Goal: Transaction & Acquisition: Book appointment/travel/reservation

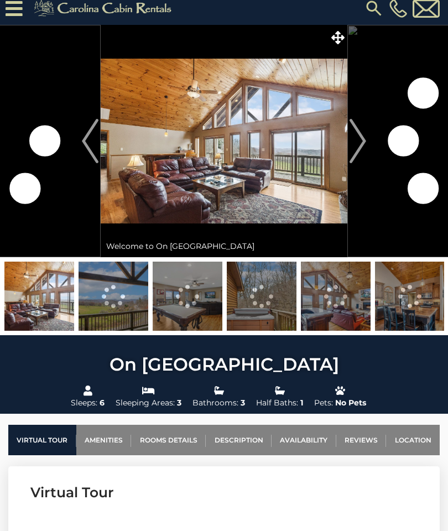
scroll to position [9, 0]
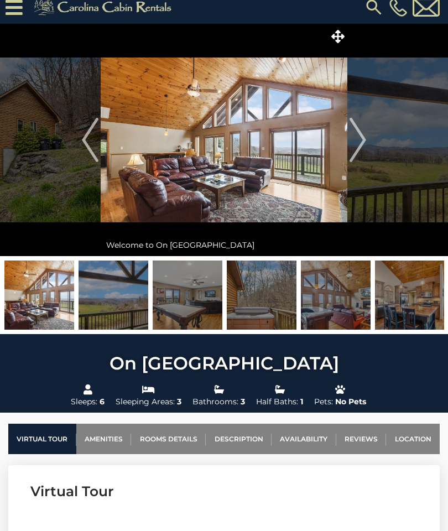
click at [35, 290] on img at bounding box center [39, 295] width 70 height 69
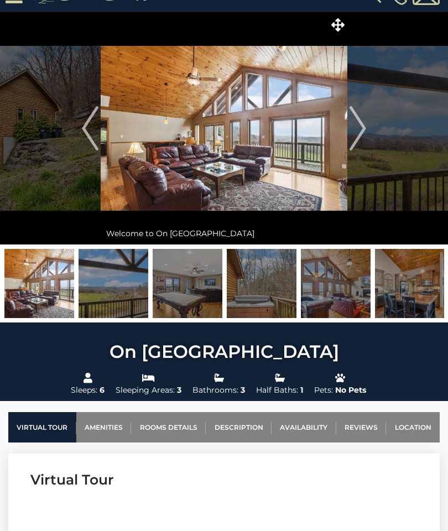
scroll to position [0, 0]
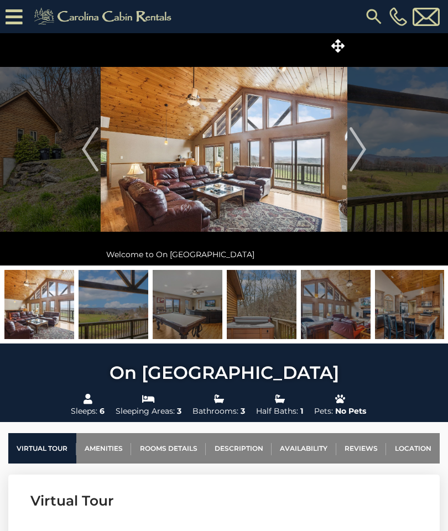
click at [373, 451] on link "Reviews" at bounding box center [361, 448] width 50 height 30
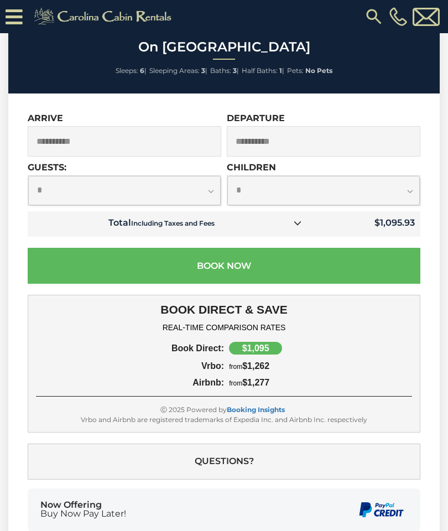
scroll to position [3345, 0]
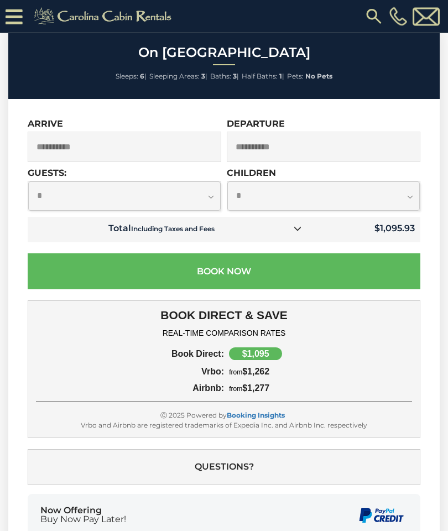
click at [20, 346] on div "**********" at bounding box center [223, 339] width 431 height 478
click at [308, 132] on input "**********" at bounding box center [324, 147] width 194 height 30
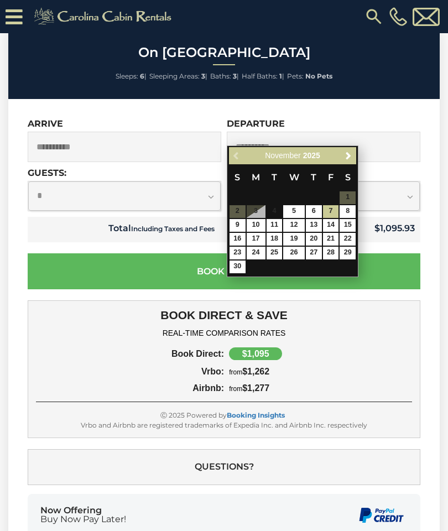
click at [311, 212] on link "6" at bounding box center [314, 211] width 16 height 13
type input "**********"
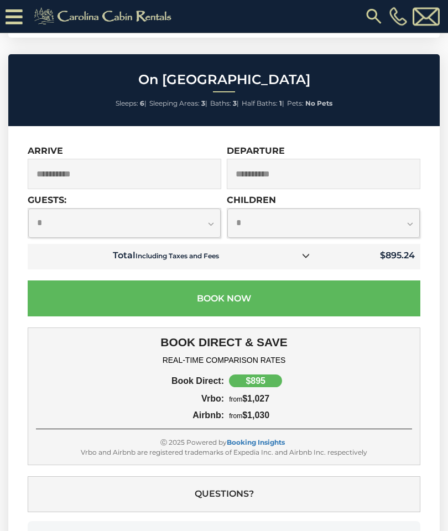
scroll to position [3319, 0]
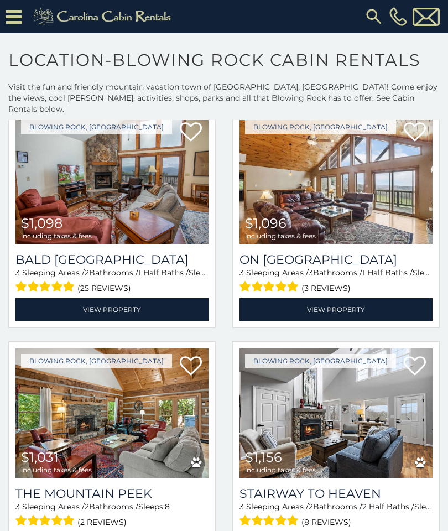
scroll to position [1486, 0]
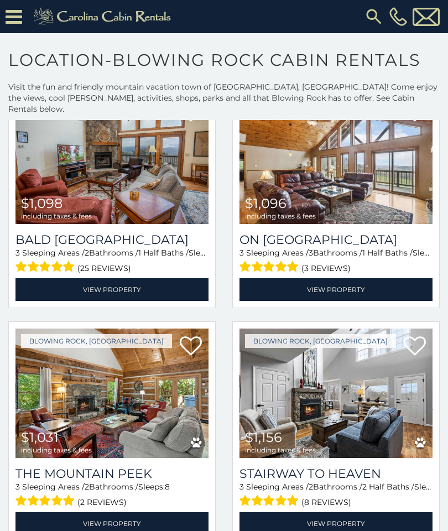
click at [389, 280] on link "View Property" at bounding box center [336, 289] width 193 height 23
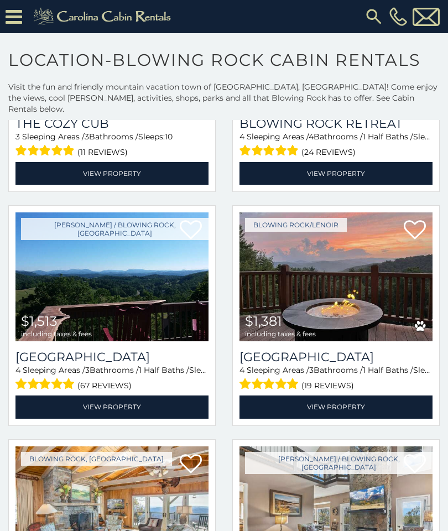
scroll to position [2538, 0]
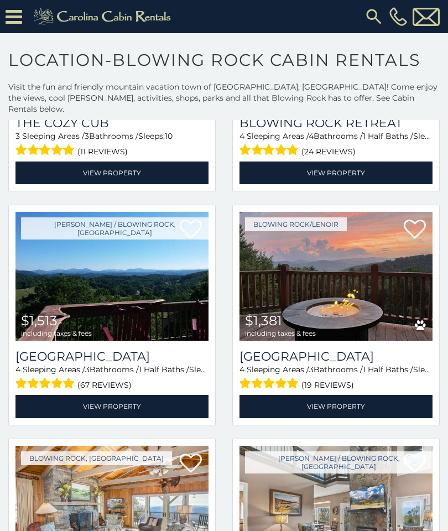
click at [65, 279] on img at bounding box center [111, 276] width 193 height 129
click at [53, 241] on img at bounding box center [111, 276] width 193 height 129
click at [83, 395] on link "View Property" at bounding box center [111, 406] width 193 height 23
click at [130, 401] on link "View Property" at bounding box center [111, 406] width 193 height 23
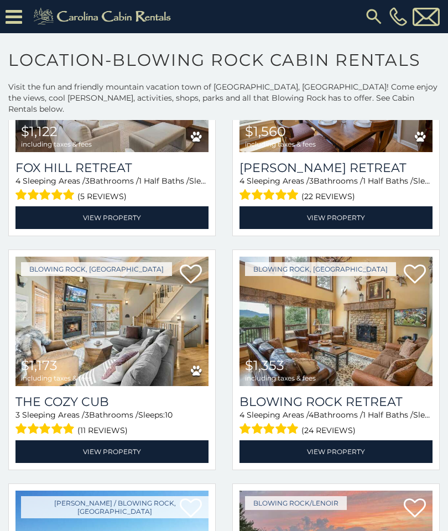
scroll to position [2260, 0]
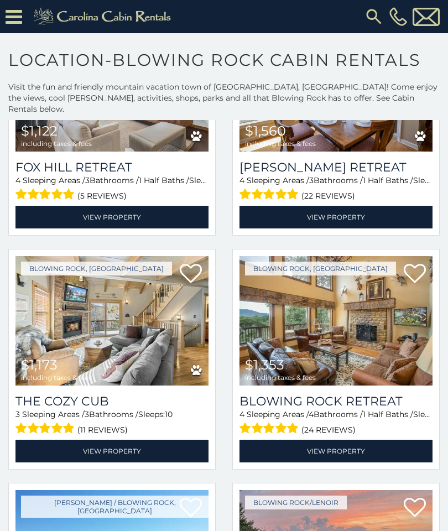
click at [80, 440] on link "View Property" at bounding box center [111, 451] width 193 height 23
click at [71, 445] on link "View Property" at bounding box center [111, 451] width 193 height 23
click at [80, 444] on link "View Property" at bounding box center [111, 451] width 193 height 23
click at [117, 440] on link "View Property" at bounding box center [111, 451] width 193 height 23
click at [103, 440] on link "View Property" at bounding box center [111, 451] width 193 height 23
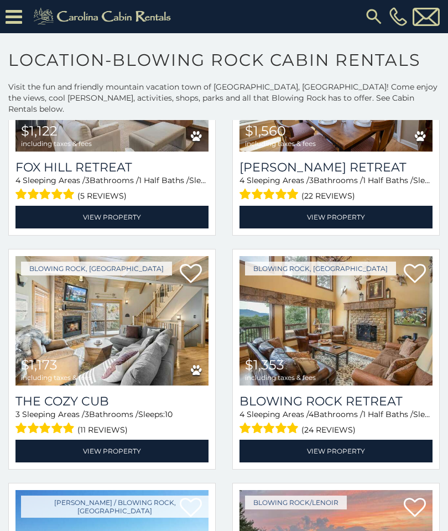
click at [115, 363] on img at bounding box center [111, 320] width 193 height 129
click at [152, 440] on link "View Property" at bounding box center [111, 451] width 193 height 23
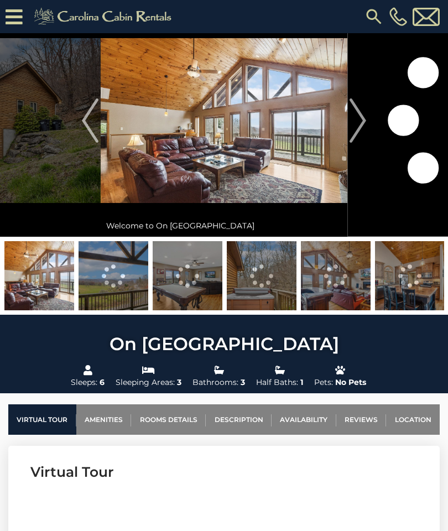
click at [409, 414] on link "Location" at bounding box center [413, 419] width 54 height 30
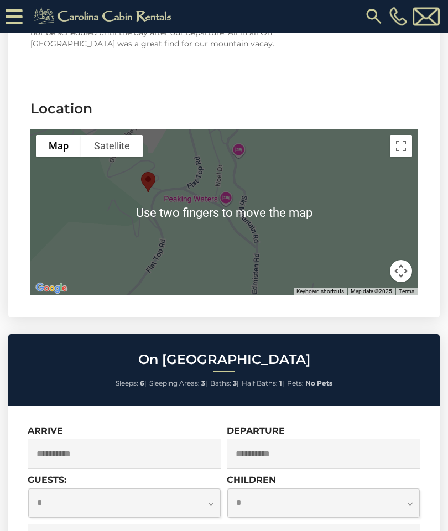
scroll to position [3037, 0]
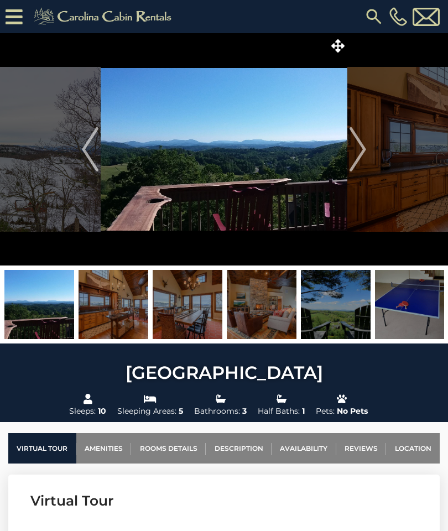
click at [365, 158] on img "Next" at bounding box center [358, 149] width 17 height 44
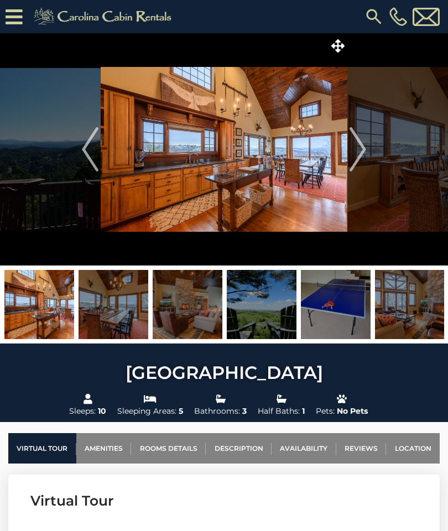
click at [368, 157] on button "Next" at bounding box center [357, 149] width 21 height 232
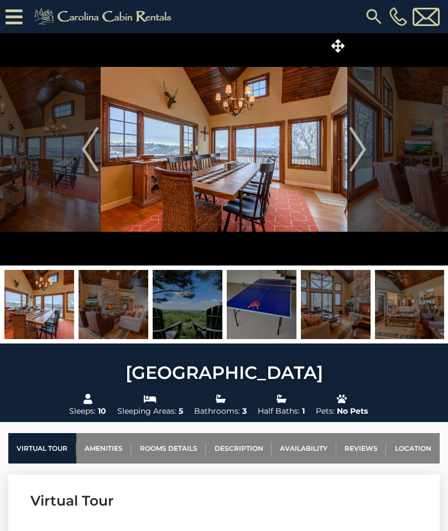
click at [366, 157] on img "Next" at bounding box center [358, 149] width 17 height 44
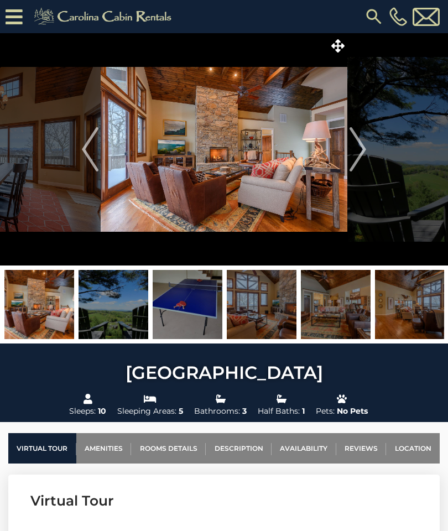
click at [363, 157] on img "Next" at bounding box center [358, 149] width 17 height 44
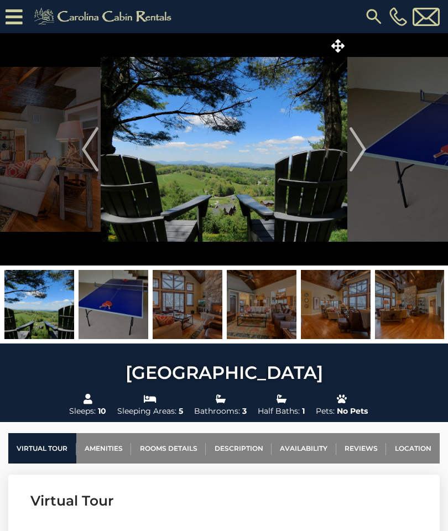
click at [360, 158] on img "Next" at bounding box center [358, 149] width 17 height 44
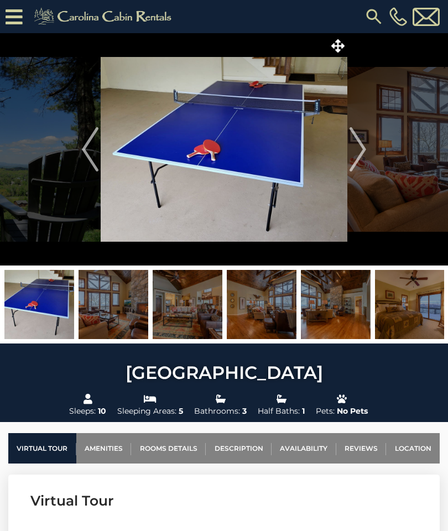
click at [359, 157] on img "Next" at bounding box center [358, 149] width 17 height 44
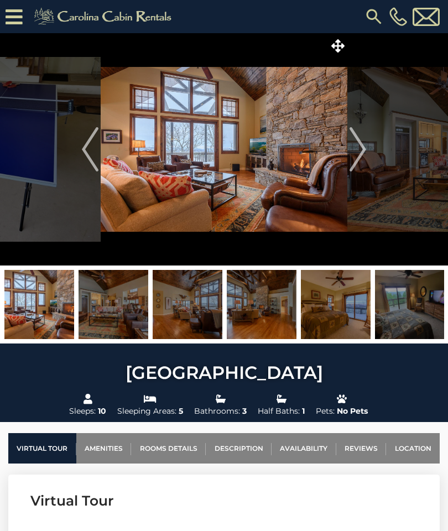
click at [365, 154] on img "Next" at bounding box center [358, 149] width 17 height 44
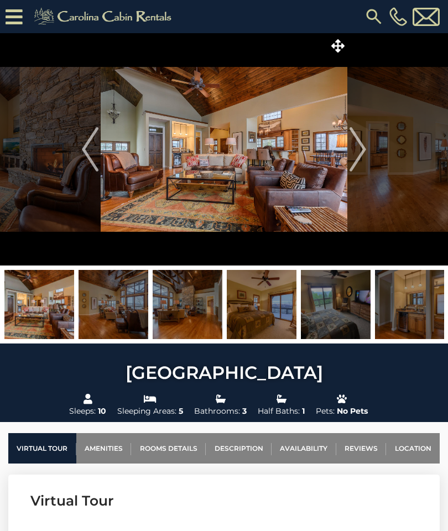
click at [361, 155] on img "Next" at bounding box center [358, 149] width 17 height 44
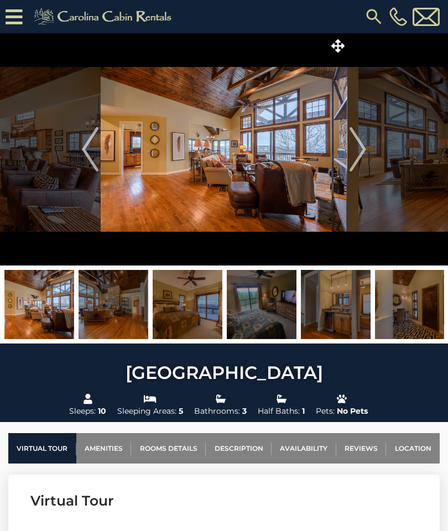
click at [359, 157] on img "Next" at bounding box center [358, 149] width 17 height 44
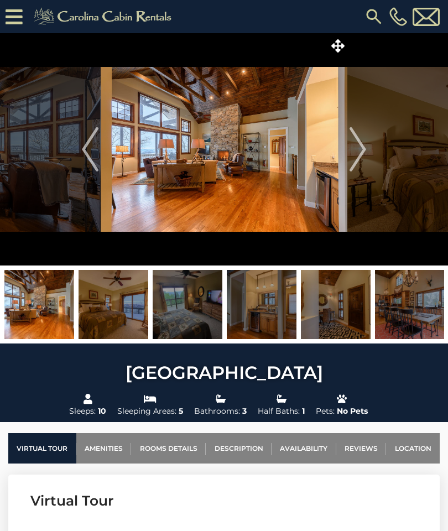
click at [361, 154] on img "Next" at bounding box center [358, 149] width 17 height 44
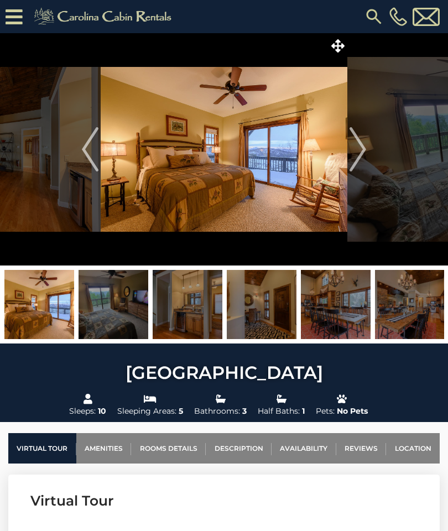
click at [357, 159] on img "Next" at bounding box center [358, 149] width 17 height 44
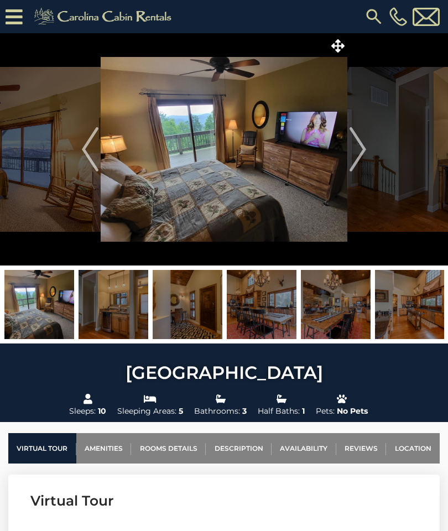
click at [358, 158] on img "Next" at bounding box center [358, 149] width 17 height 44
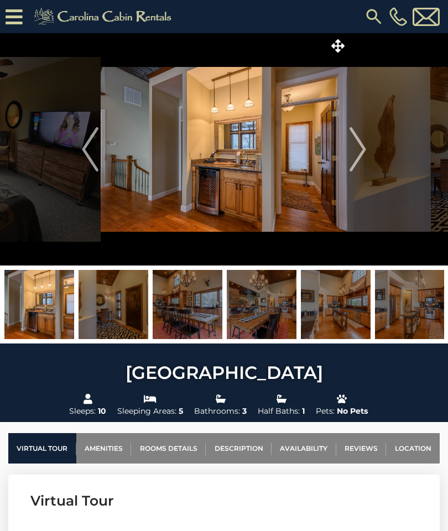
click at [359, 157] on img "Next" at bounding box center [358, 149] width 17 height 44
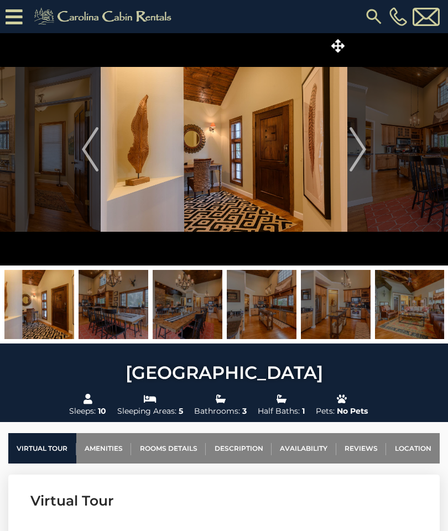
click at [360, 156] on img "Next" at bounding box center [358, 149] width 17 height 44
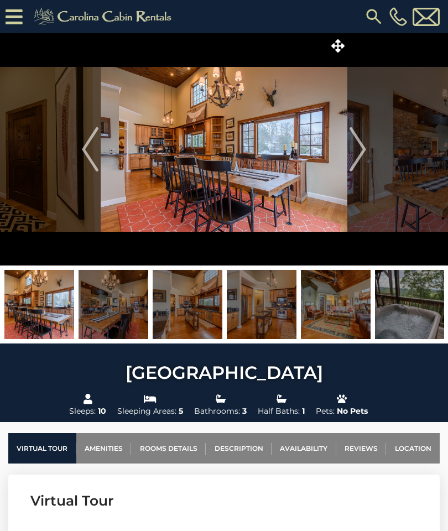
click at [357, 158] on img "Next" at bounding box center [358, 149] width 17 height 44
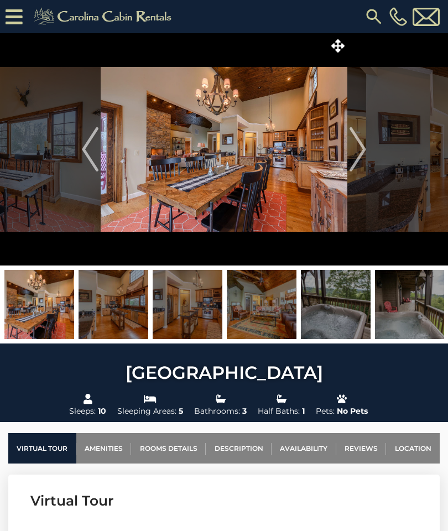
click at [359, 158] on img "Next" at bounding box center [358, 149] width 17 height 44
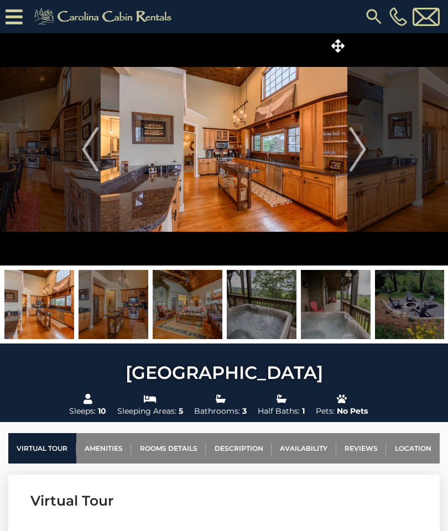
click at [359, 159] on img "Next" at bounding box center [358, 149] width 17 height 44
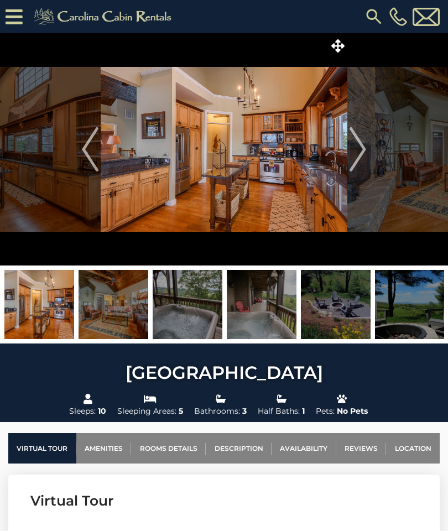
click at [355, 160] on img "Next" at bounding box center [358, 149] width 17 height 44
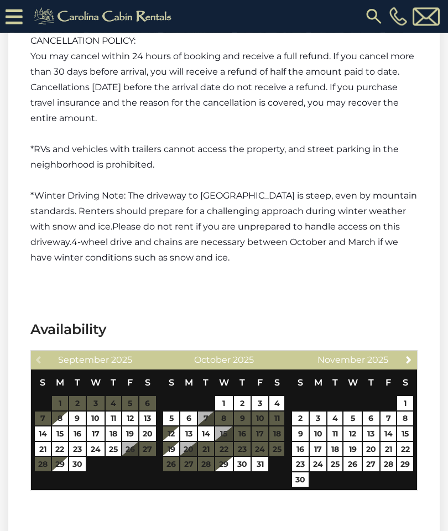
scroll to position [2485, 0]
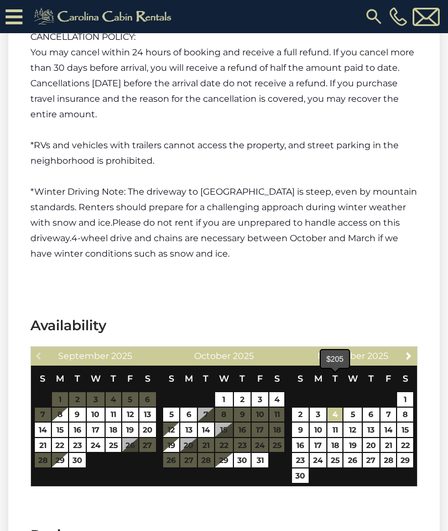
click at [336, 408] on link "4" at bounding box center [334, 415] width 15 height 14
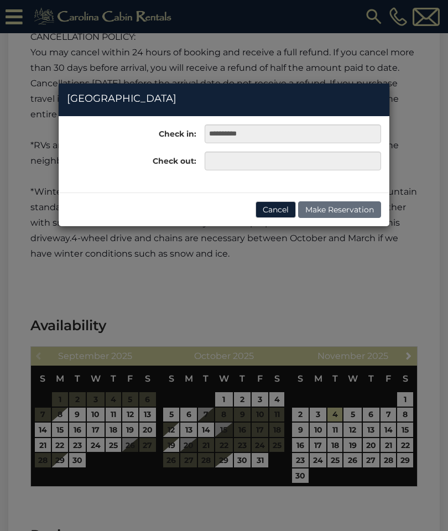
click at [389, 385] on div "**********" at bounding box center [224, 265] width 448 height 531
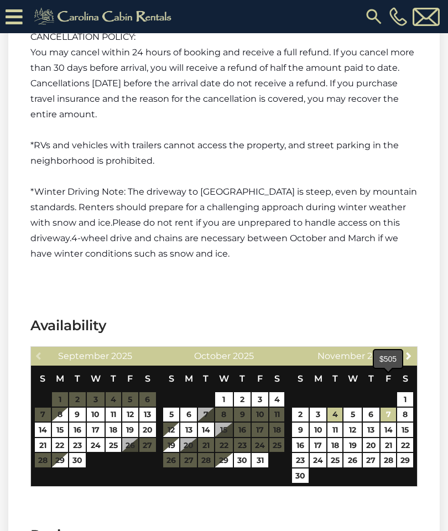
click at [391, 408] on link "7" at bounding box center [389, 415] width 16 height 14
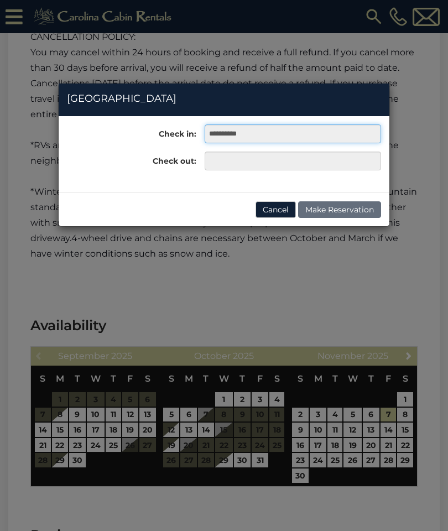
click at [341, 134] on input "**********" at bounding box center [293, 133] width 176 height 19
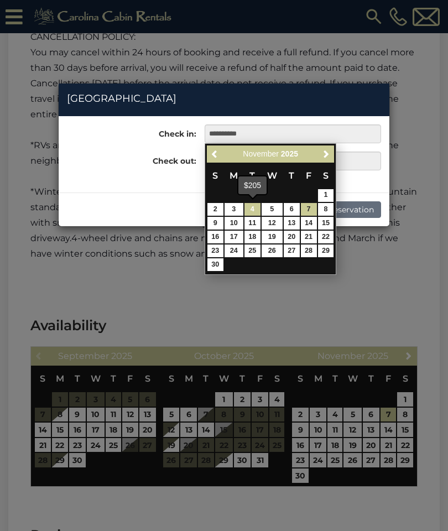
click at [252, 206] on link "4" at bounding box center [252, 209] width 16 height 13
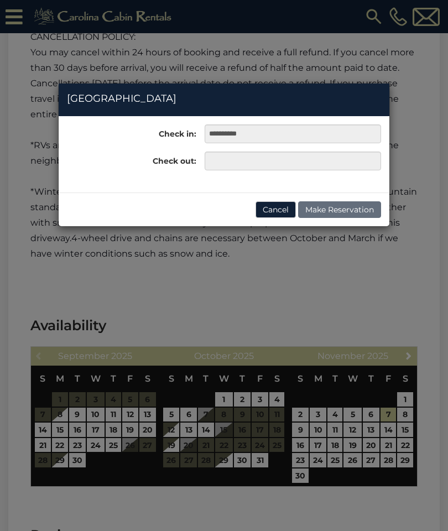
click at [370, 386] on div "**********" at bounding box center [224, 265] width 448 height 531
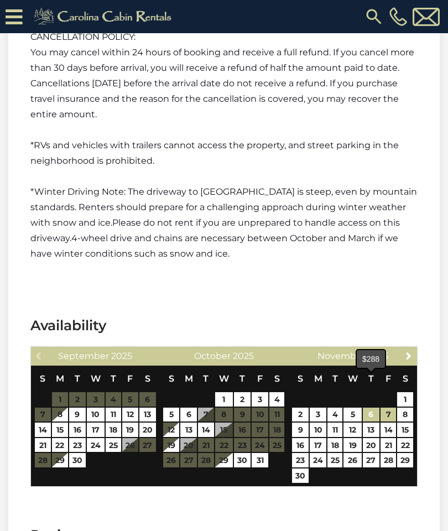
click at [372, 408] on link "6" at bounding box center [371, 415] width 17 height 14
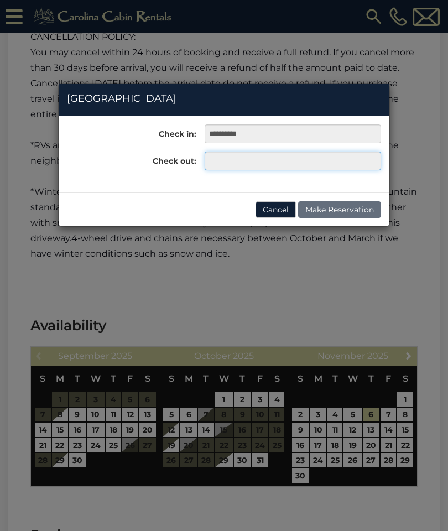
click at [283, 165] on input "text" at bounding box center [293, 161] width 176 height 19
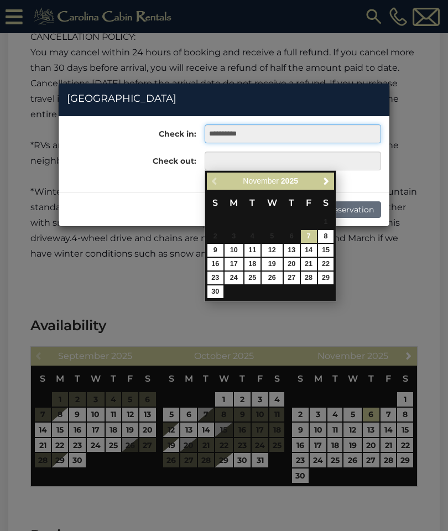
click at [332, 140] on input "**********" at bounding box center [293, 133] width 176 height 19
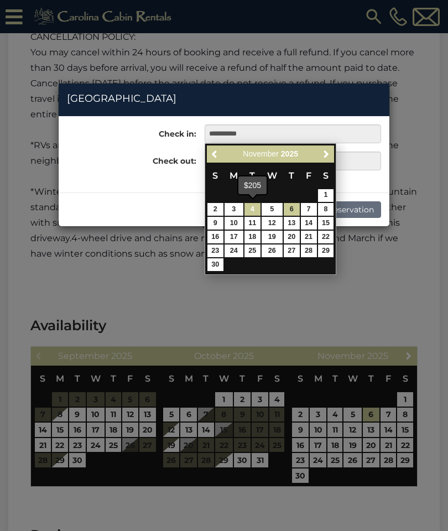
click at [253, 209] on link "4" at bounding box center [252, 209] width 16 height 13
type input "**********"
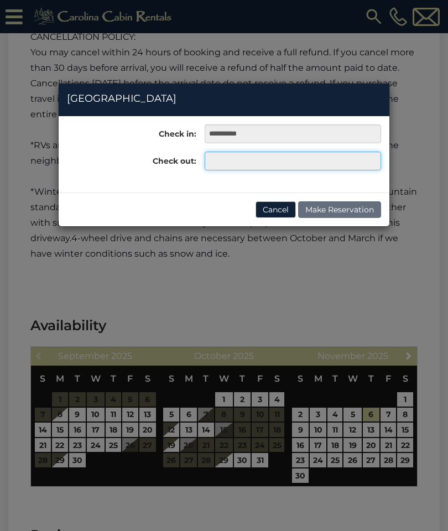
click at [278, 157] on input "text" at bounding box center [293, 161] width 176 height 19
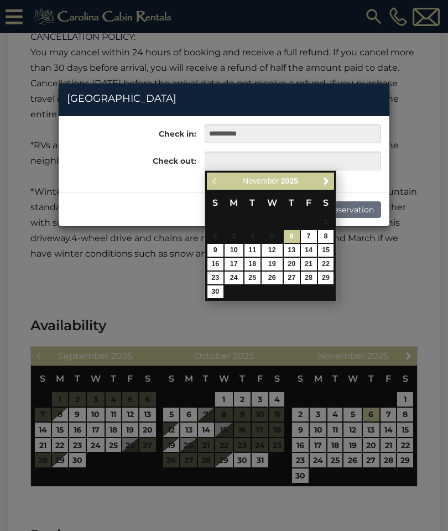
click at [292, 235] on link "6" at bounding box center [292, 236] width 16 height 13
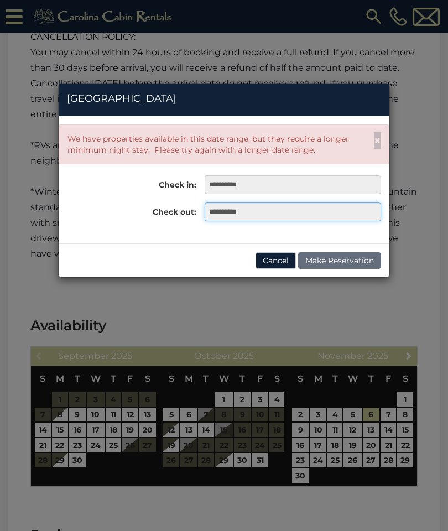
click at [294, 211] on input "**********" at bounding box center [293, 211] width 176 height 19
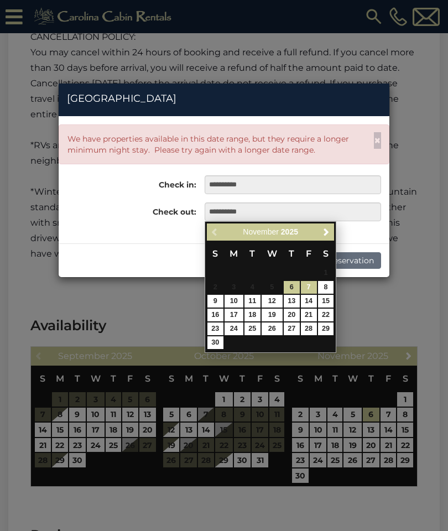
click at [308, 290] on link "7" at bounding box center [309, 287] width 16 height 13
type input "**********"
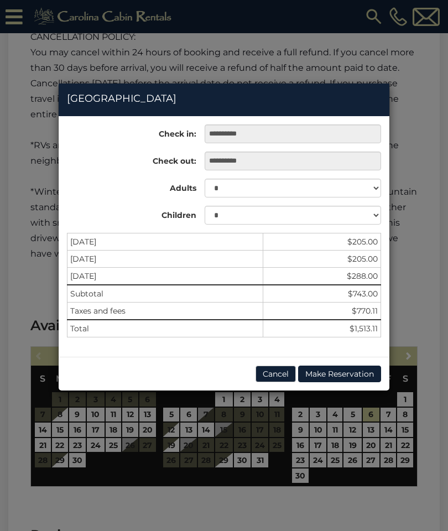
click at [415, 98] on div "**********" at bounding box center [224, 265] width 448 height 531
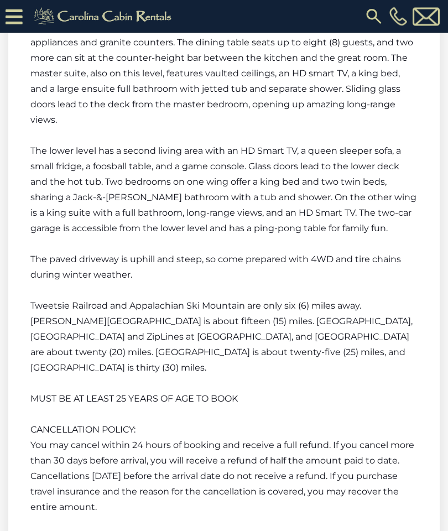
scroll to position [2069, 0]
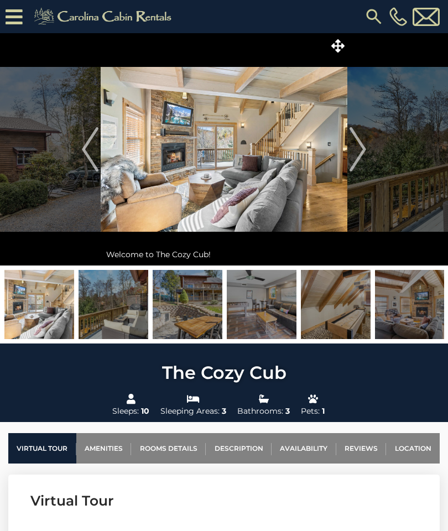
click at [365, 150] on img "Next" at bounding box center [358, 149] width 17 height 44
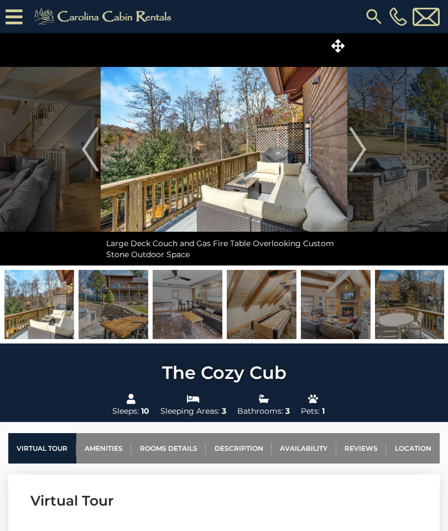
click at [365, 155] on img "Next" at bounding box center [358, 149] width 17 height 44
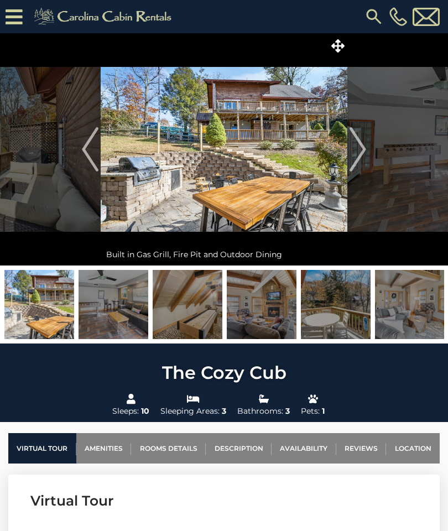
click at [366, 153] on img "Next" at bounding box center [358, 149] width 17 height 44
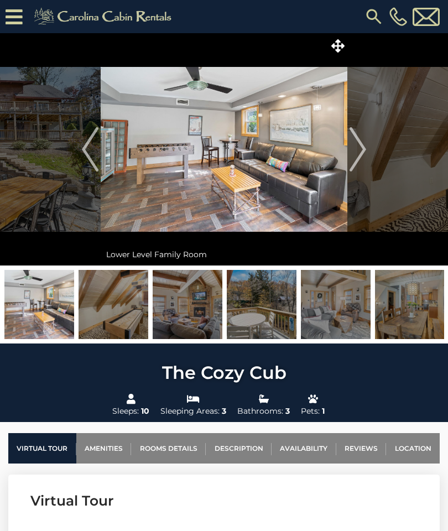
click at [367, 151] on button "Next" at bounding box center [357, 149] width 21 height 232
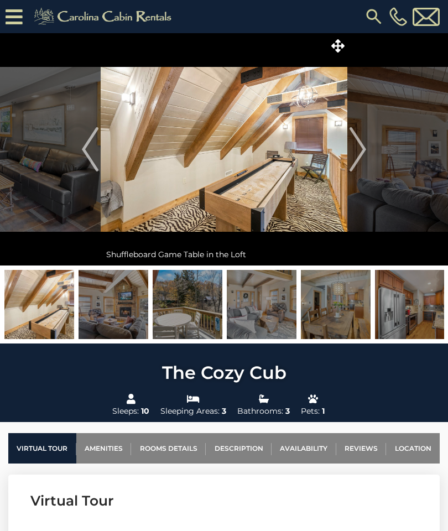
click at [363, 154] on img "Next" at bounding box center [358, 149] width 17 height 44
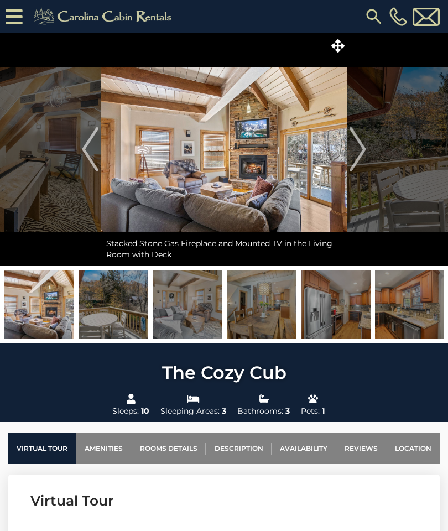
click at [366, 153] on img "Next" at bounding box center [358, 149] width 17 height 44
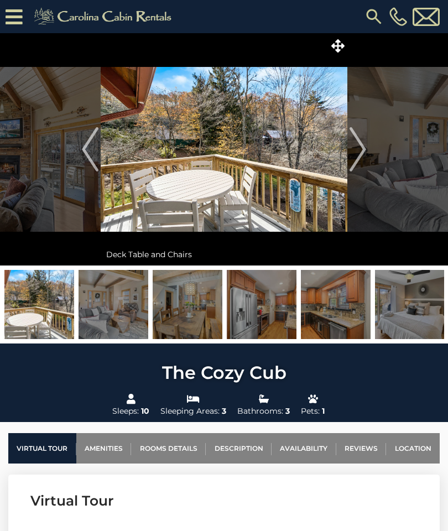
click at [367, 153] on button "Next" at bounding box center [357, 149] width 21 height 232
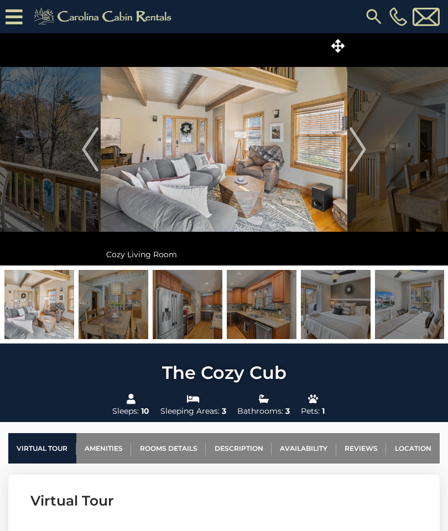
click at [367, 154] on button "Next" at bounding box center [357, 149] width 21 height 232
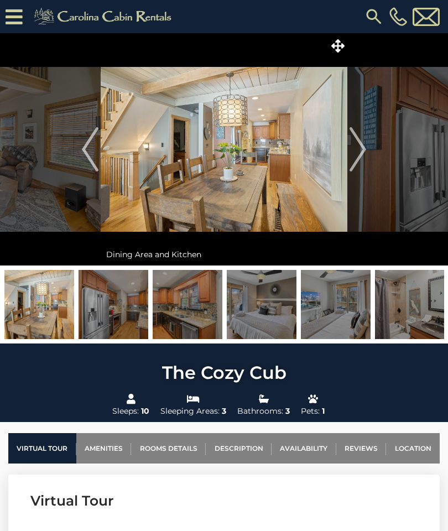
click at [366, 155] on img "Next" at bounding box center [358, 149] width 17 height 44
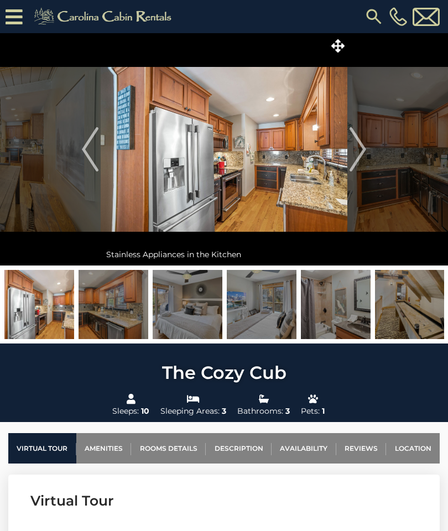
click at [365, 154] on img "Next" at bounding box center [358, 149] width 17 height 44
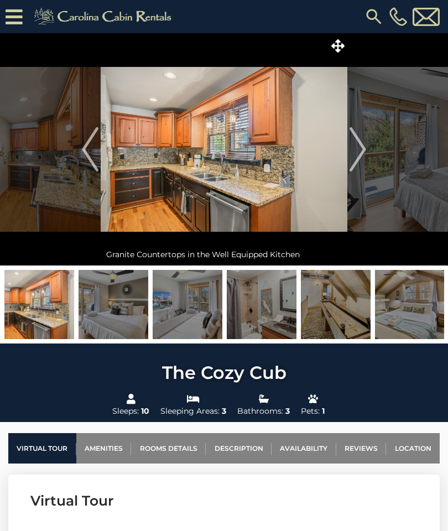
click at [366, 153] on img "Next" at bounding box center [358, 149] width 17 height 44
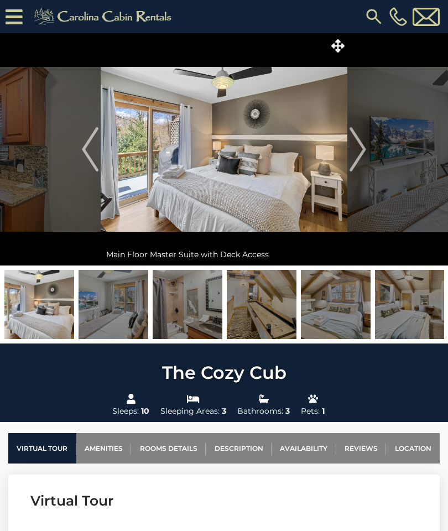
click at [365, 156] on img "Next" at bounding box center [358, 149] width 17 height 44
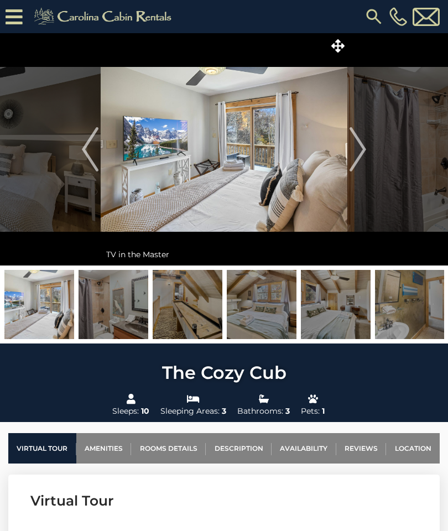
click at [367, 154] on button "Next" at bounding box center [357, 149] width 21 height 232
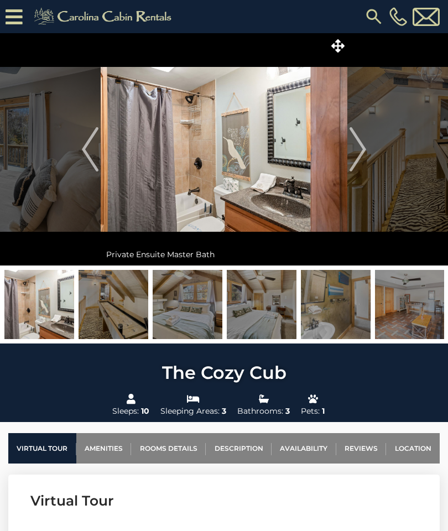
click at [362, 159] on img "Next" at bounding box center [358, 149] width 17 height 44
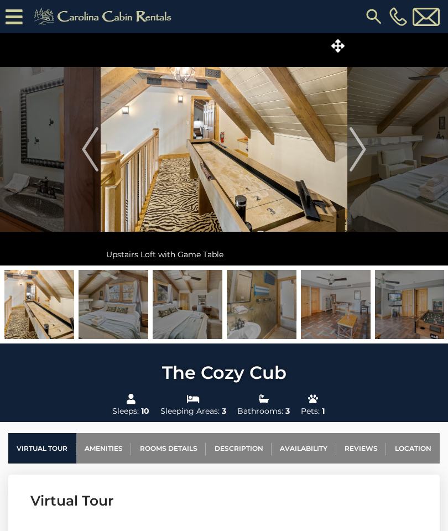
click at [365, 153] on img "Next" at bounding box center [358, 149] width 17 height 44
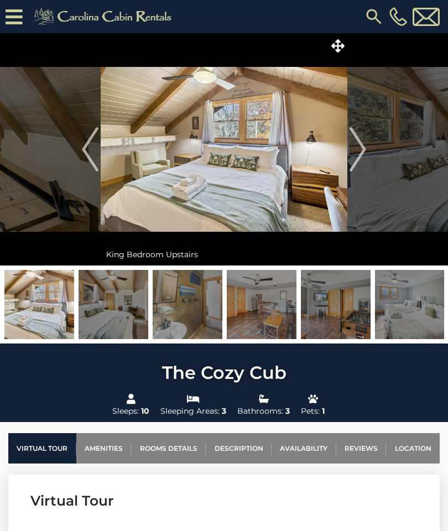
click at [366, 155] on img "Next" at bounding box center [358, 149] width 17 height 44
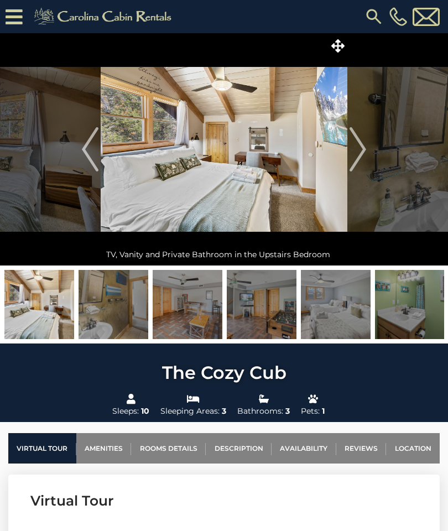
click at [366, 154] on img "Next" at bounding box center [358, 149] width 17 height 44
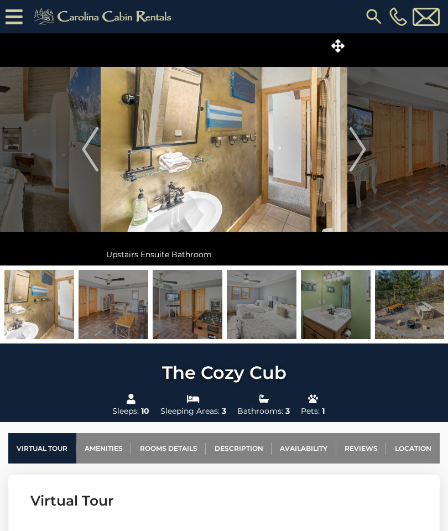
click at [360, 158] on img "Next" at bounding box center [358, 149] width 17 height 44
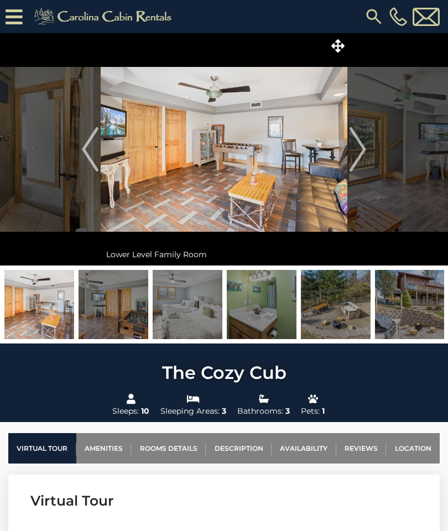
click at [363, 155] on img "Next" at bounding box center [358, 149] width 17 height 44
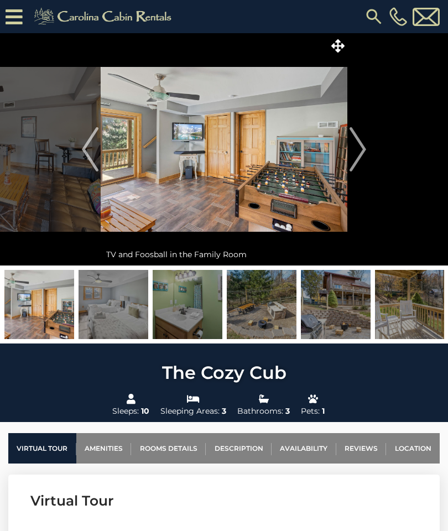
click at [361, 157] on img "Next" at bounding box center [358, 149] width 17 height 44
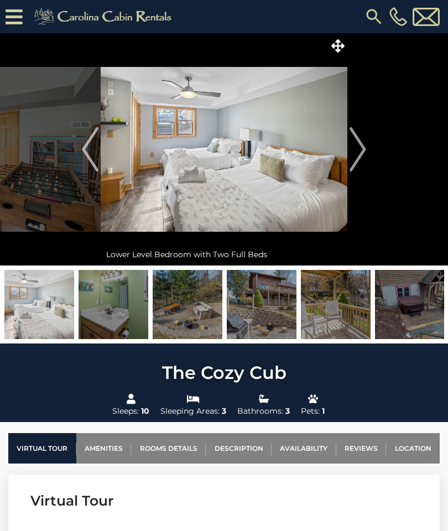
click at [362, 157] on img "Next" at bounding box center [358, 149] width 17 height 44
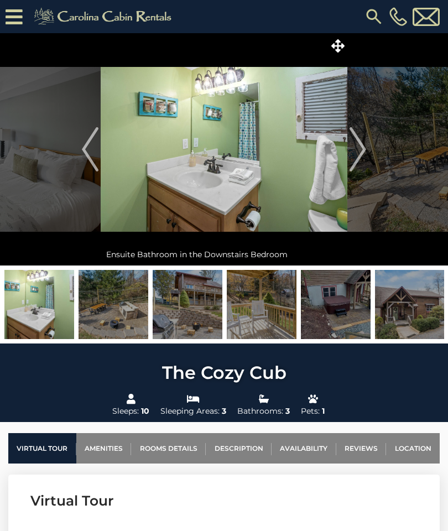
click at [358, 158] on img "Next" at bounding box center [358, 149] width 17 height 44
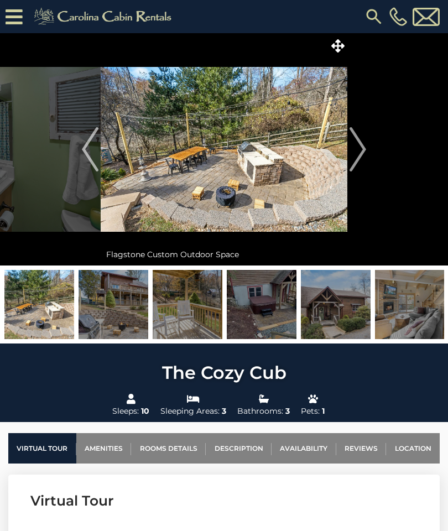
click at [368, 151] on button "Next" at bounding box center [357, 149] width 21 height 232
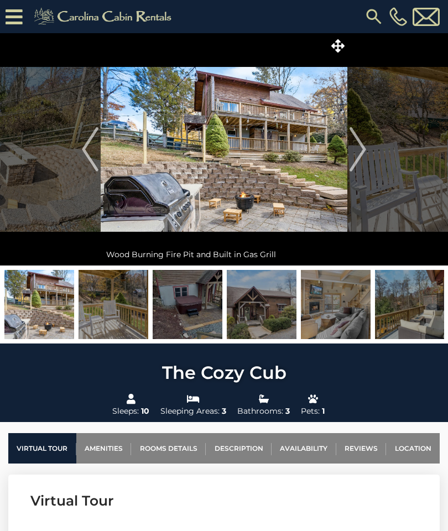
click at [362, 156] on img "Next" at bounding box center [358, 149] width 17 height 44
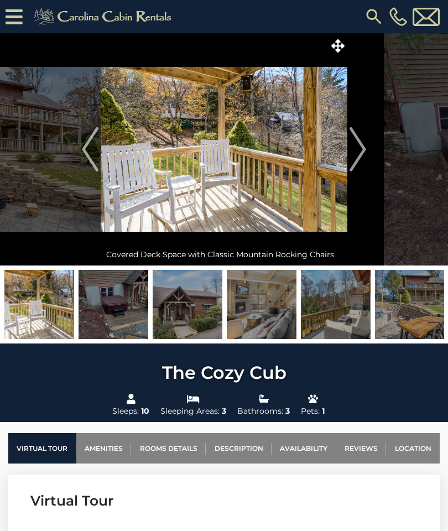
click at [360, 157] on img "Next" at bounding box center [358, 149] width 17 height 44
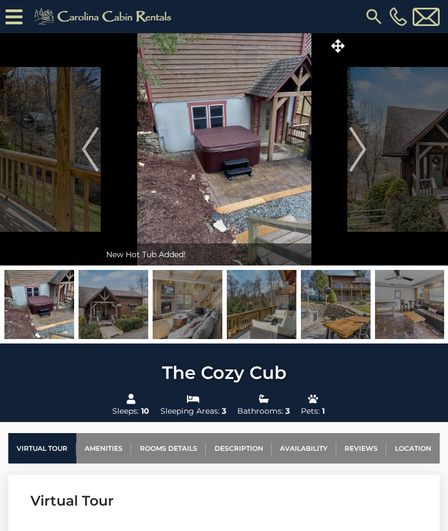
click at [358, 156] on img "Next" at bounding box center [358, 149] width 17 height 44
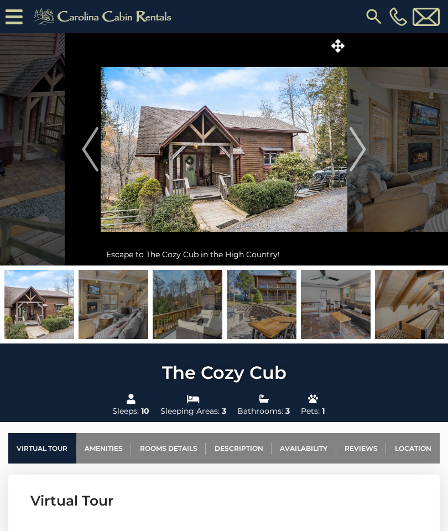
click at [367, 154] on button "Next" at bounding box center [357, 149] width 21 height 232
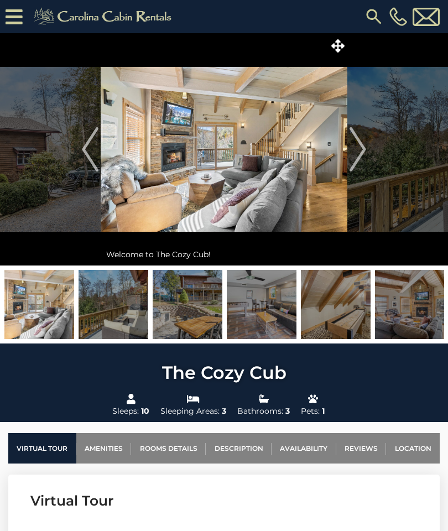
click at [363, 157] on img "Next" at bounding box center [358, 149] width 17 height 44
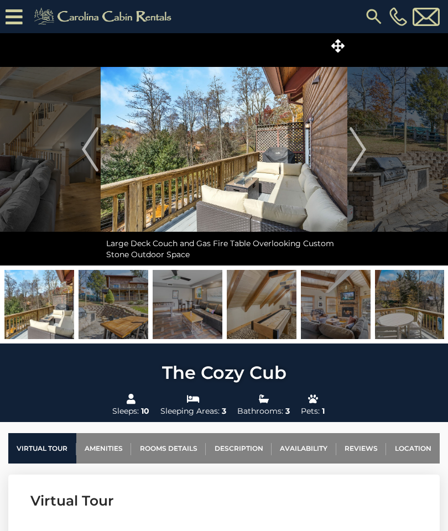
click at [364, 154] on img "Next" at bounding box center [358, 149] width 17 height 44
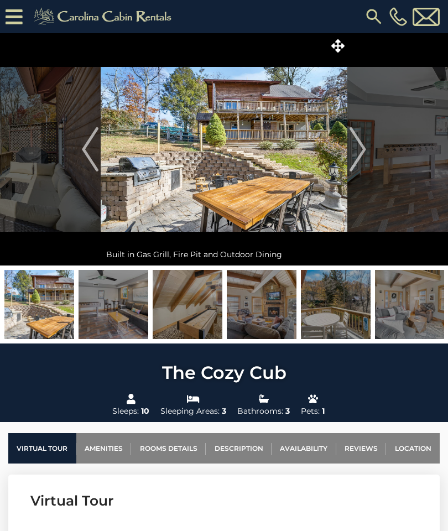
click at [368, 152] on button "Next" at bounding box center [357, 149] width 21 height 232
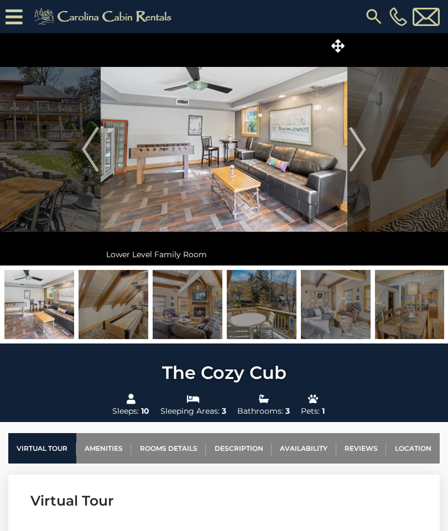
click at [366, 154] on img "Next" at bounding box center [358, 149] width 17 height 44
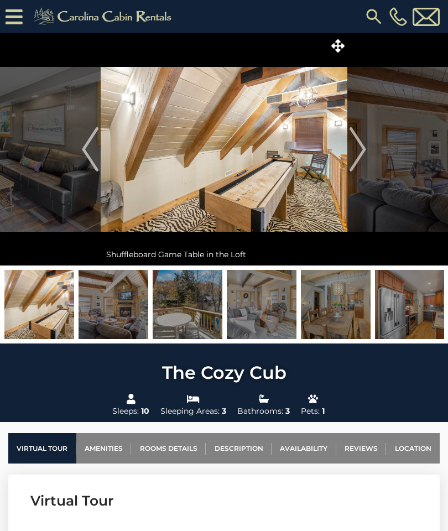
click at [365, 157] on img "Next" at bounding box center [358, 149] width 17 height 44
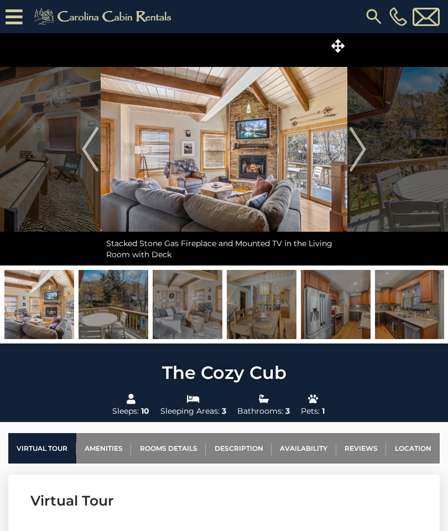
click at [360, 158] on img "Next" at bounding box center [358, 149] width 17 height 44
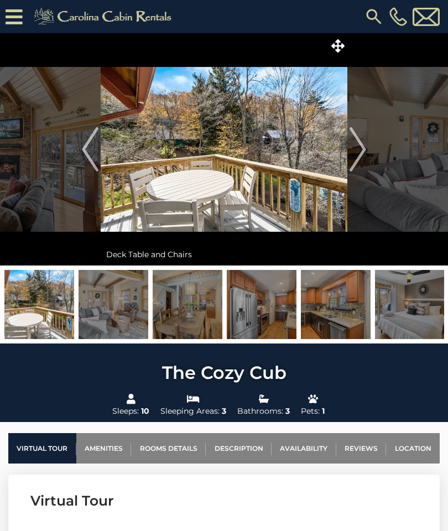
click at [359, 157] on img "Next" at bounding box center [358, 149] width 17 height 44
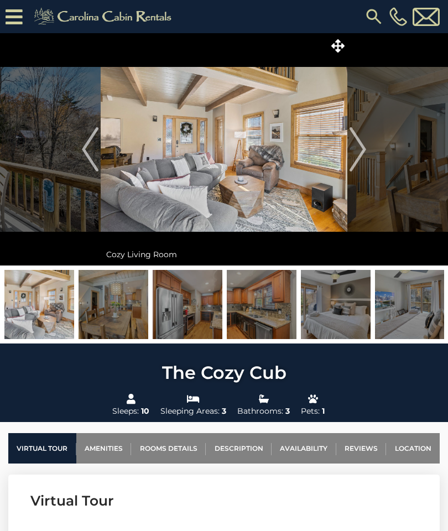
click at [363, 153] on img "Next" at bounding box center [358, 149] width 17 height 44
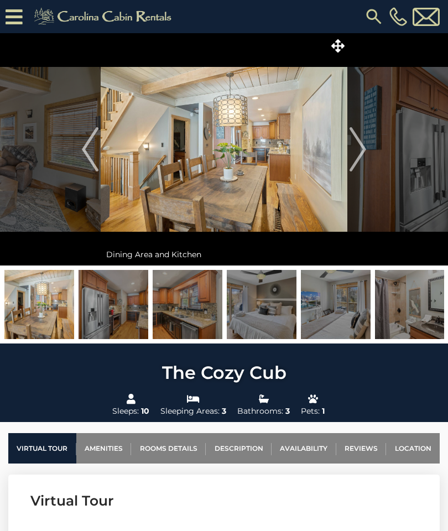
click at [365, 153] on img "Next" at bounding box center [358, 149] width 17 height 44
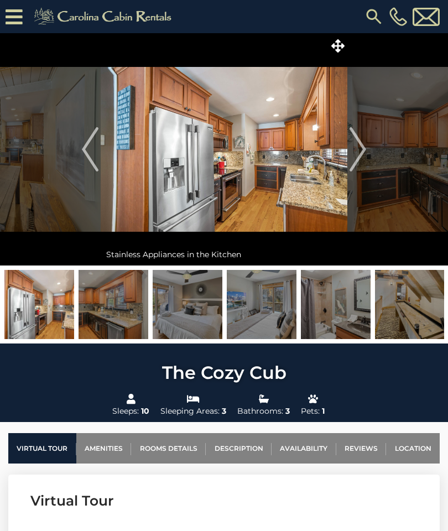
click at [360, 159] on img "Next" at bounding box center [358, 149] width 17 height 44
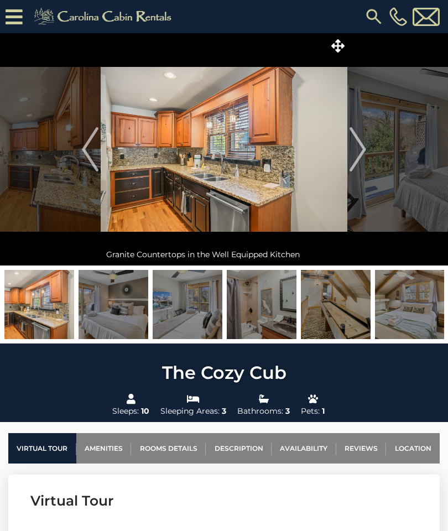
click at [360, 159] on img "Next" at bounding box center [358, 149] width 17 height 44
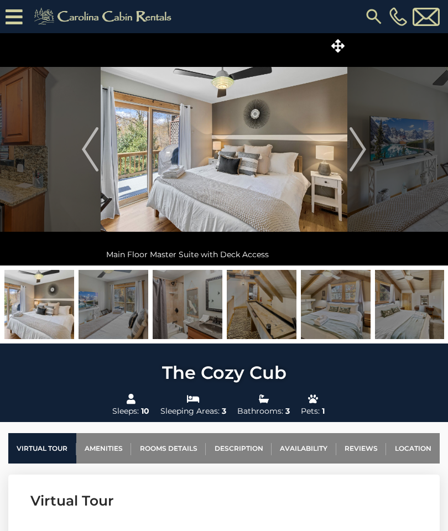
click at [365, 152] on img "Next" at bounding box center [358, 149] width 17 height 44
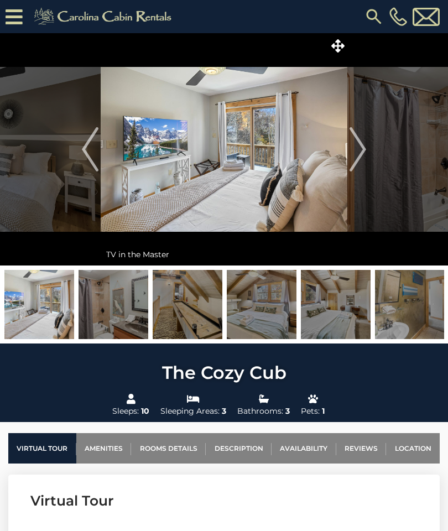
click at [364, 157] on img "Next" at bounding box center [358, 149] width 17 height 44
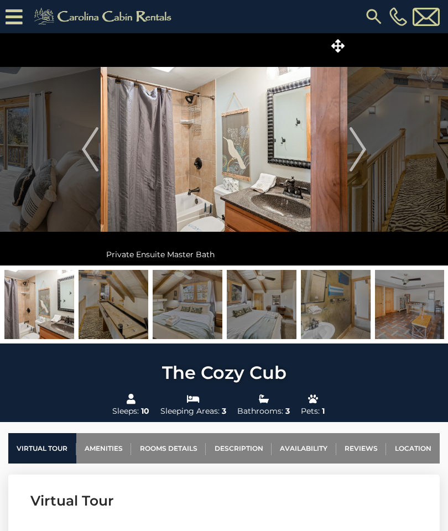
click at [360, 157] on img "Next" at bounding box center [358, 149] width 17 height 44
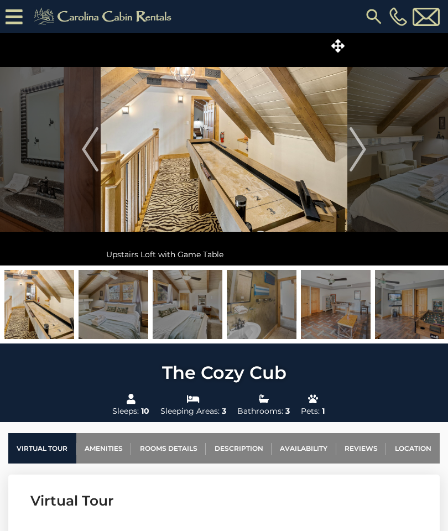
click at [365, 139] on img "Next" at bounding box center [358, 149] width 17 height 44
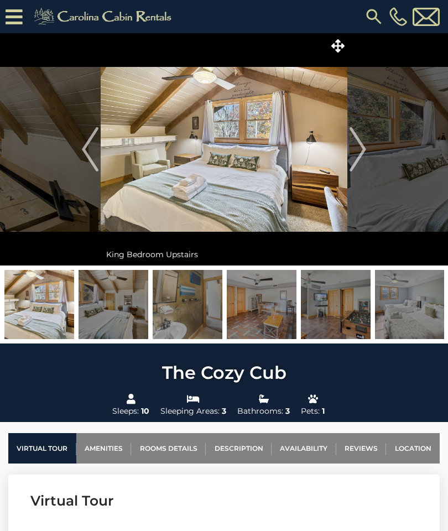
click at [362, 155] on img "Next" at bounding box center [358, 149] width 17 height 44
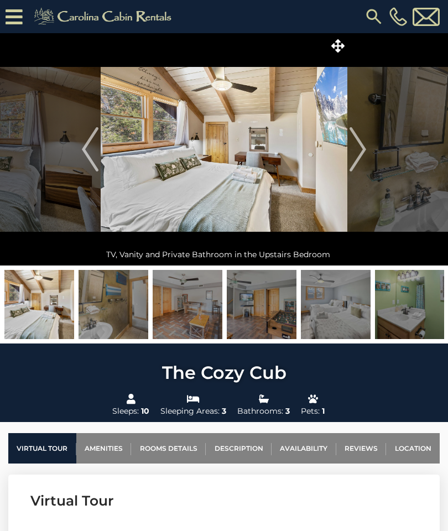
click at [361, 158] on img "Next" at bounding box center [358, 149] width 17 height 44
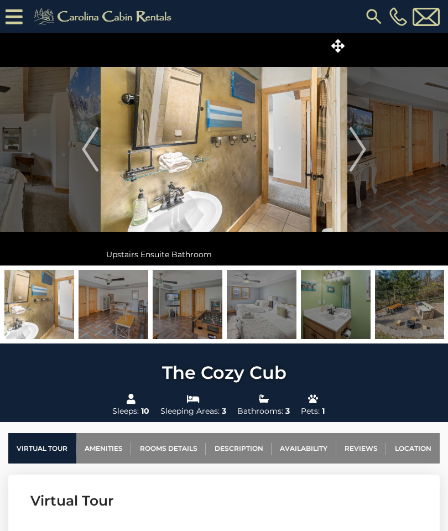
click at [363, 155] on img "Next" at bounding box center [358, 149] width 17 height 44
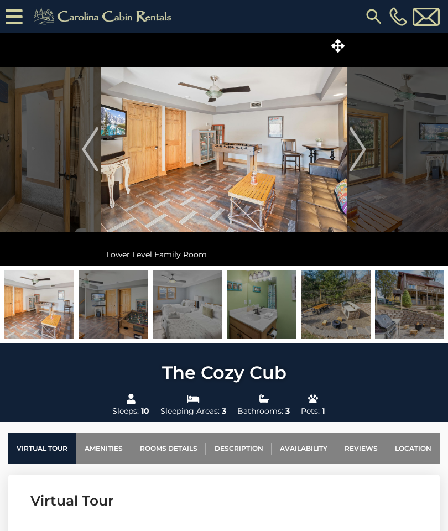
click at [363, 155] on img "Next" at bounding box center [358, 149] width 17 height 44
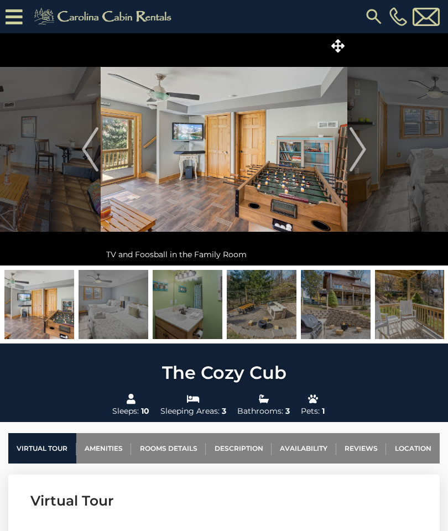
click at [362, 156] on img "Next" at bounding box center [358, 149] width 17 height 44
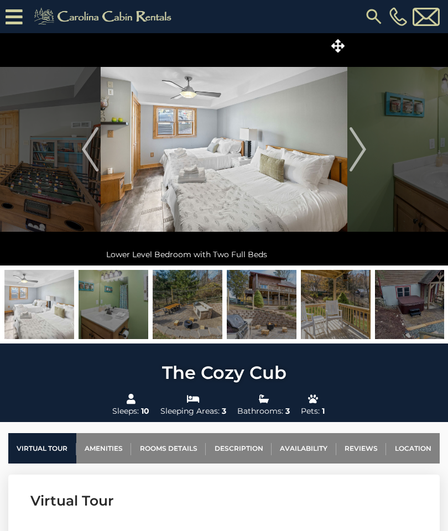
click at [366, 153] on img "Next" at bounding box center [358, 149] width 17 height 44
